Goal: Task Accomplishment & Management: Use online tool/utility

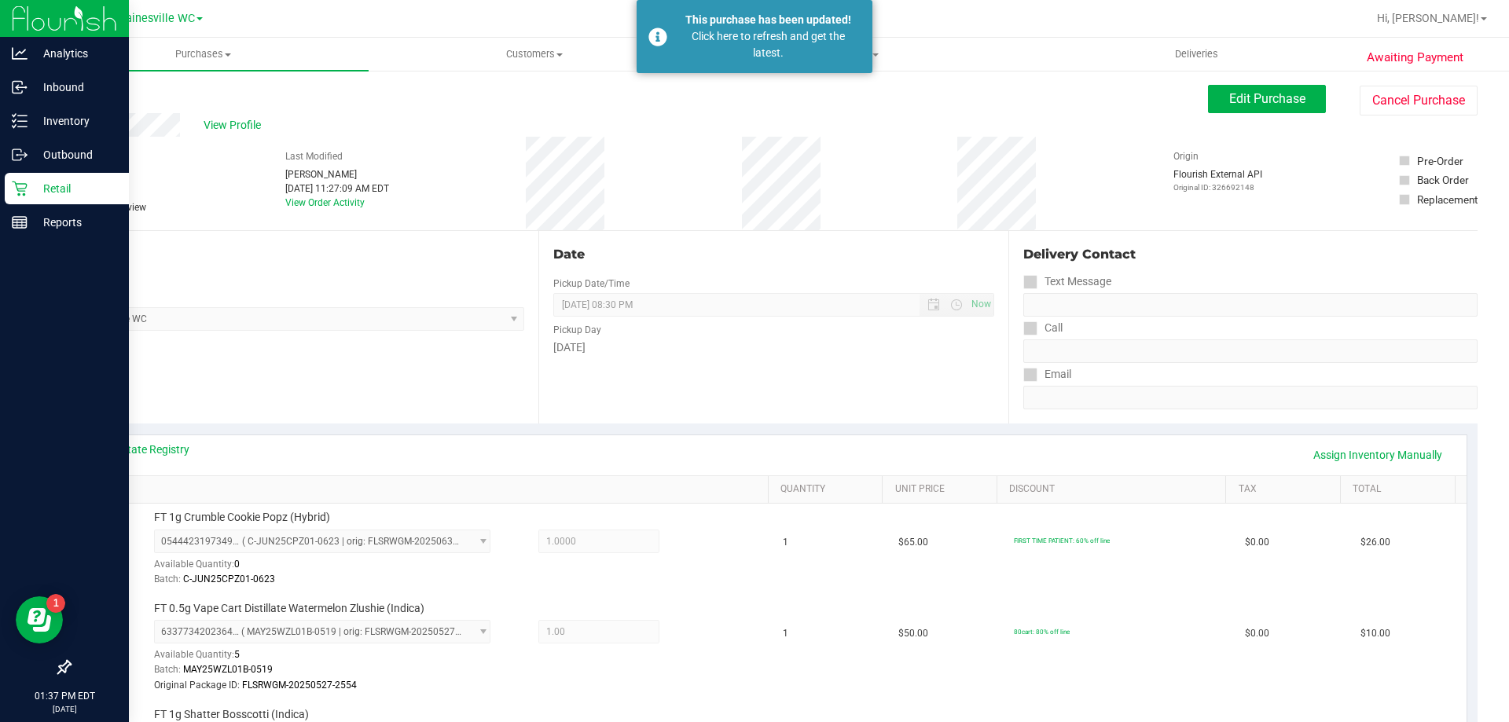
scroll to position [393, 0]
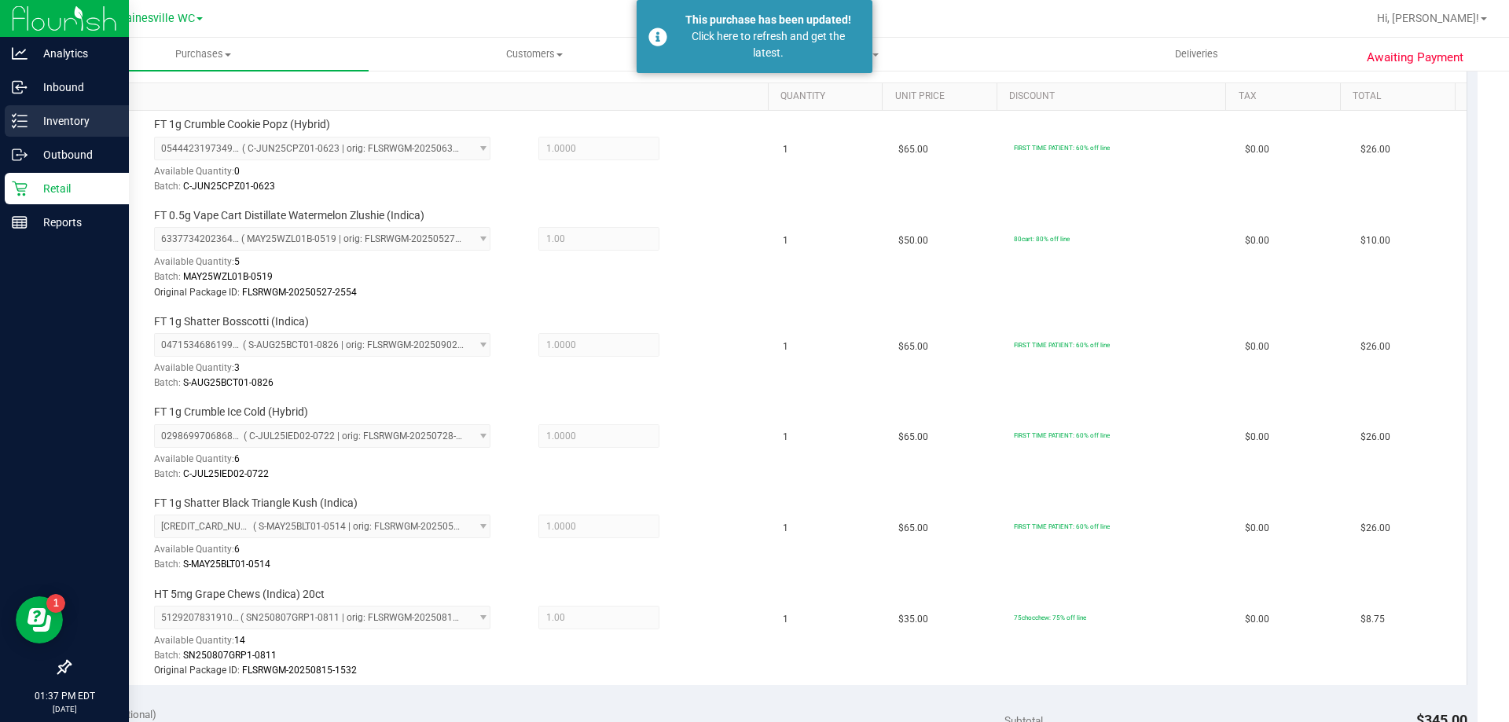
click at [51, 111] on div "Inventory" at bounding box center [67, 120] width 124 height 31
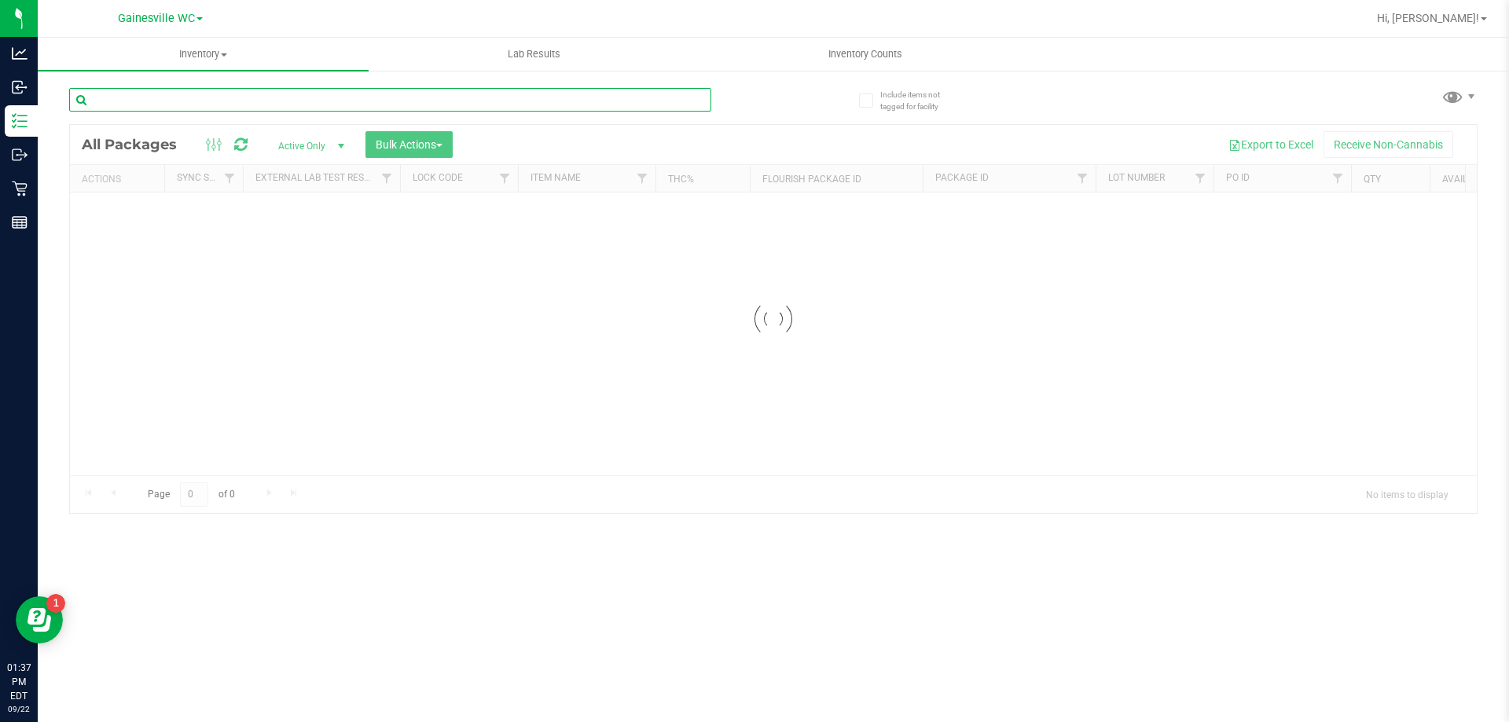
click at [400, 103] on input "text" at bounding box center [390, 100] width 642 height 24
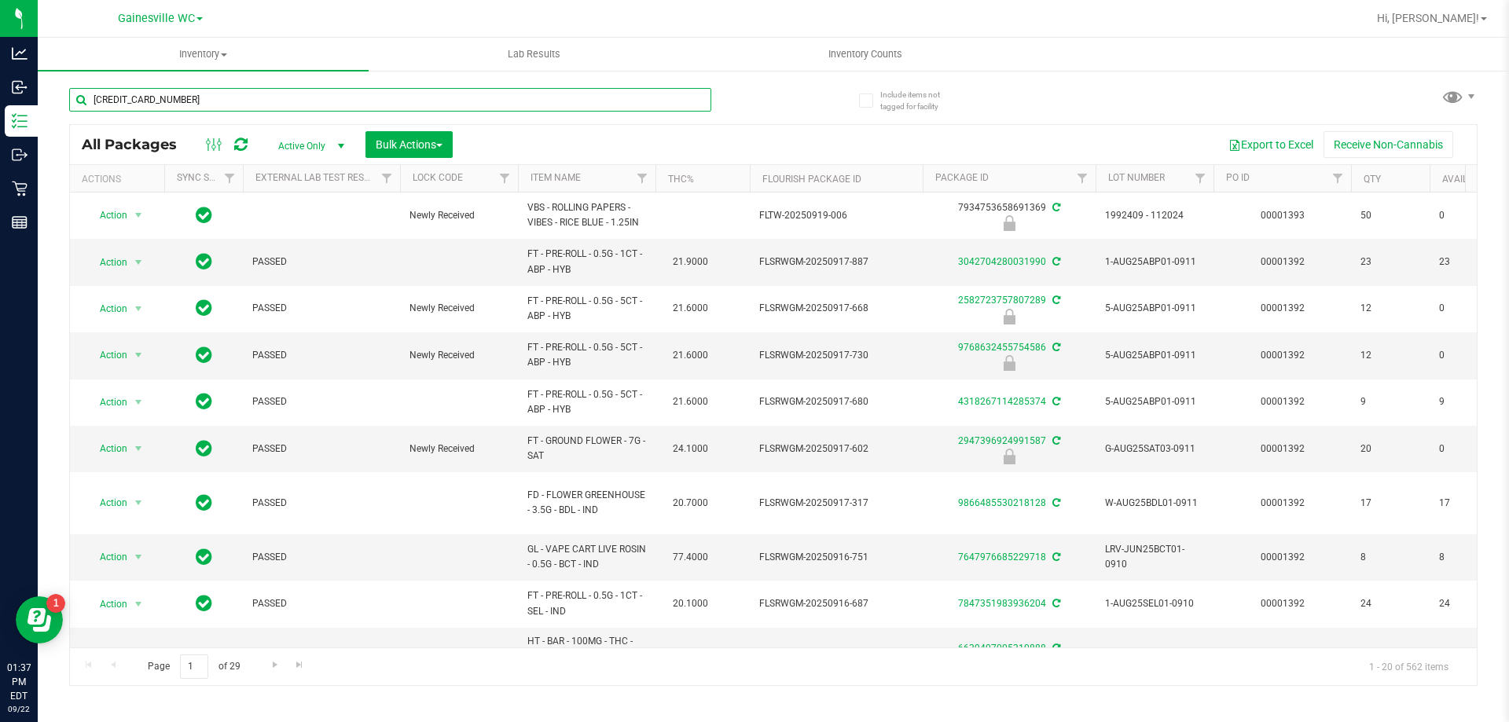
type input "[CREDIT_CARD_NUMBER]"
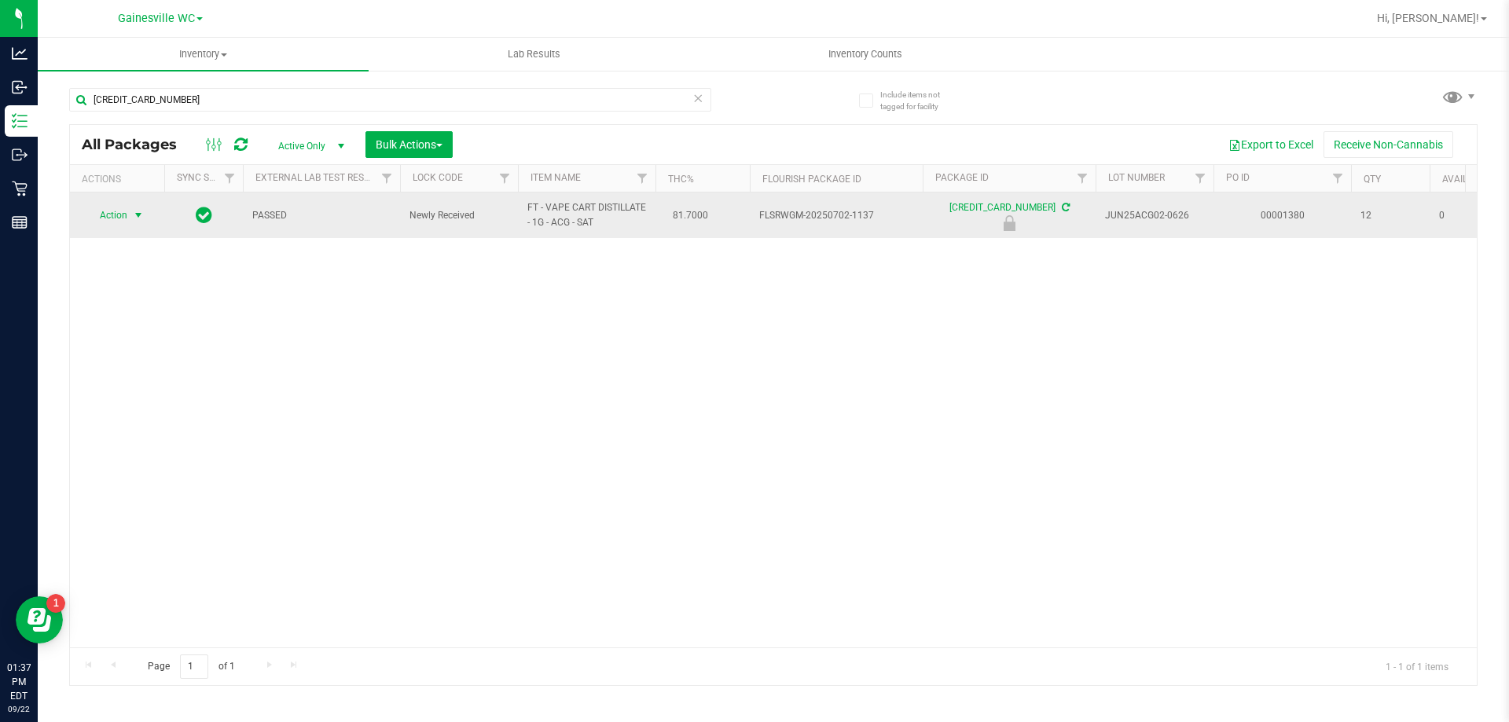
click at [107, 214] on span "Action" at bounding box center [107, 215] width 42 height 22
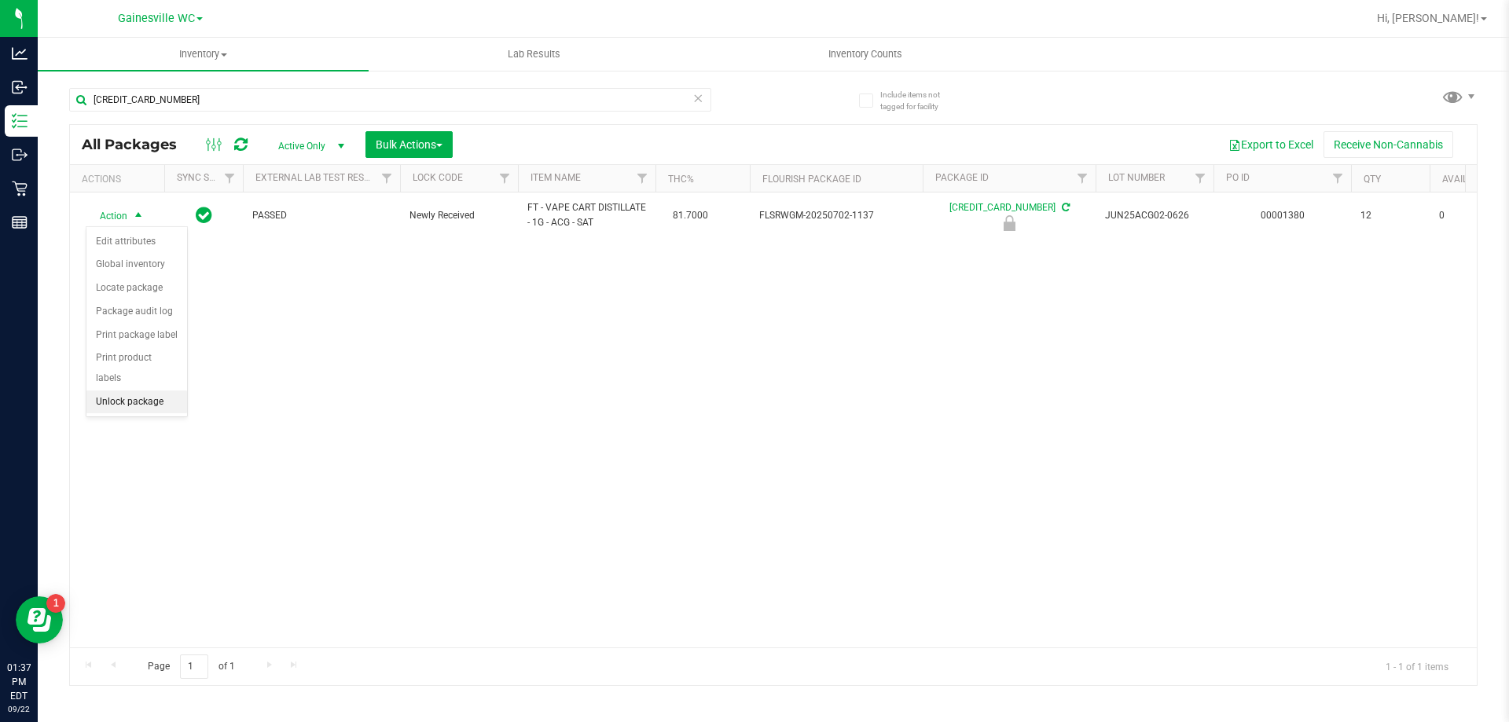
click at [134, 391] on li "Unlock package" at bounding box center [136, 403] width 101 height 24
